Goal: Obtain resource: Download file/media

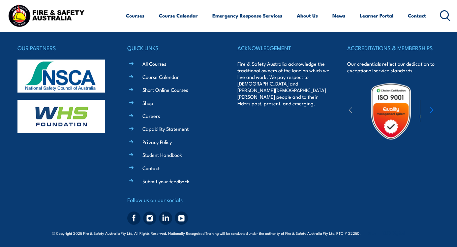
scroll to position [1228, 0]
click at [169, 156] on link "Student Handbook" at bounding box center [163, 154] width 40 height 7
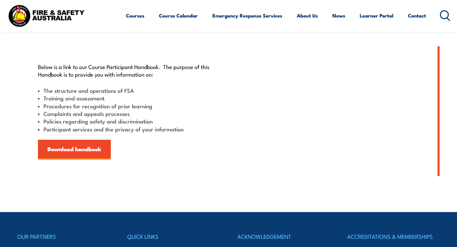
scroll to position [165, 0]
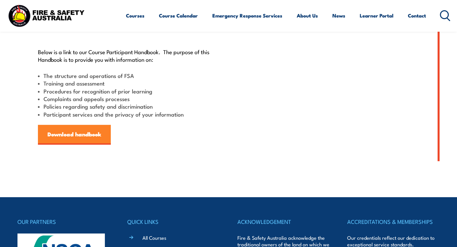
click at [58, 145] on link "Download handbook" at bounding box center [74, 135] width 73 height 20
